Goal: Information Seeking & Learning: Learn about a topic

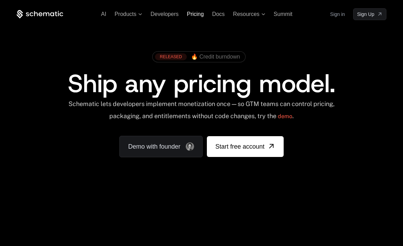
click at [195, 14] on span "Pricing" at bounding box center [195, 14] width 17 height 6
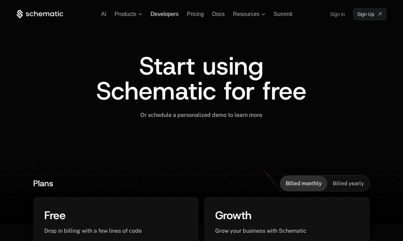
click at [165, 14] on span "Developers" at bounding box center [165, 14] width 28 height 6
